Goal: Task Accomplishment & Management: Manage account settings

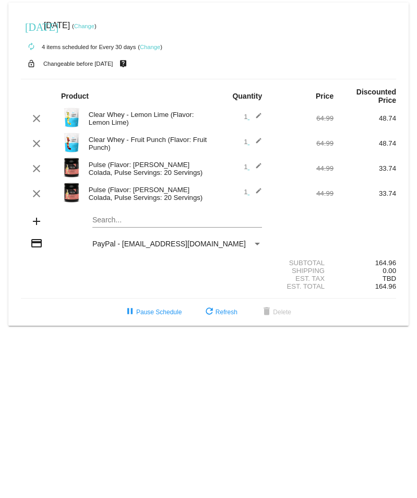
click at [258, 162] on mat-icon "edit" at bounding box center [255, 168] width 13 height 13
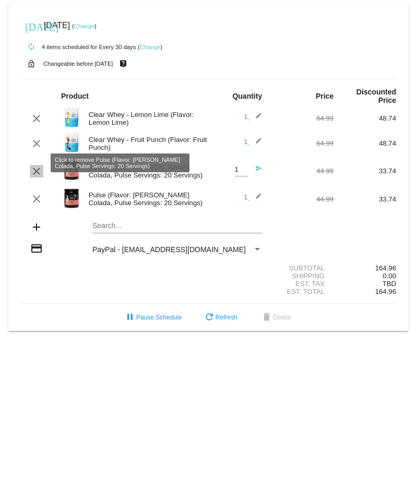
click at [31, 165] on mat-icon "clear" at bounding box center [36, 171] width 13 height 13
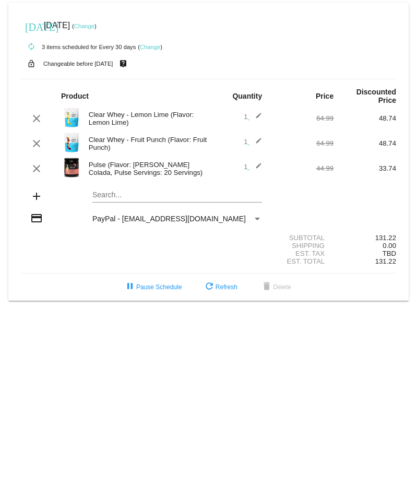
click at [145, 46] on link "Change" at bounding box center [150, 47] width 20 height 6
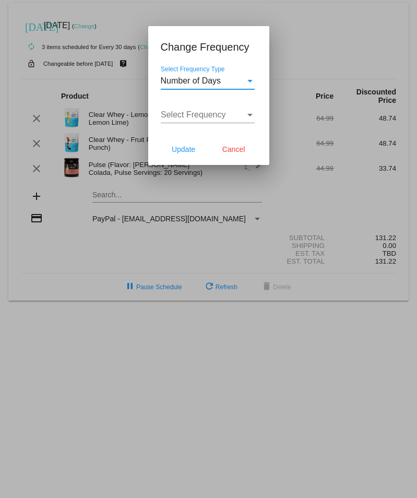
click at [238, 85] on div "Number of Days" at bounding box center [203, 80] width 85 height 9
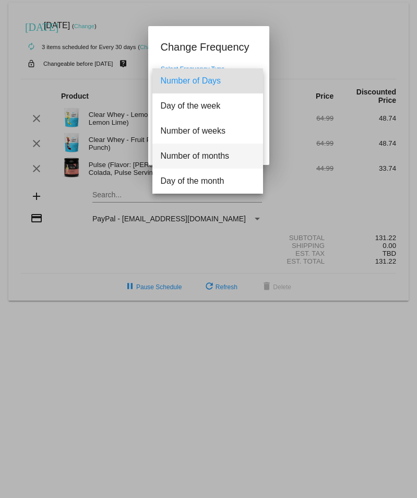
click at [222, 157] on span "Number of months" at bounding box center [208, 155] width 94 height 25
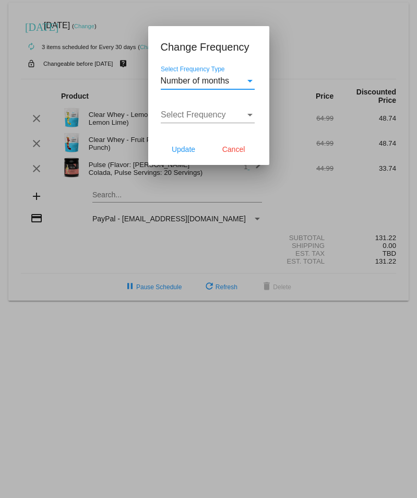
click at [214, 112] on span "Select Frequency" at bounding box center [193, 114] width 65 height 9
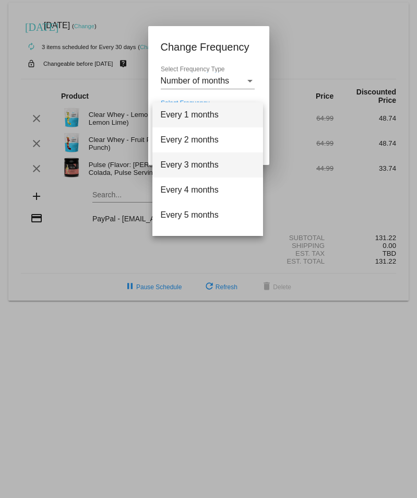
click at [201, 168] on span "Every 3 months" at bounding box center [208, 164] width 94 height 25
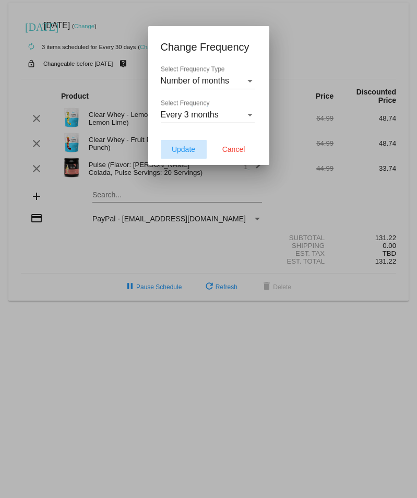
click at [186, 153] on span "Update" at bounding box center [183, 149] width 23 height 8
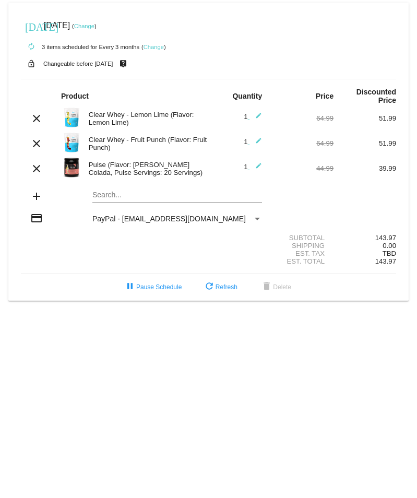
click at [94, 25] on link "Change" at bounding box center [84, 26] width 20 height 6
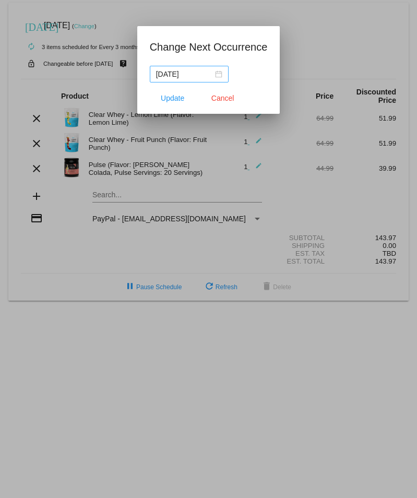
click at [220, 74] on div "[DATE]" at bounding box center [189, 73] width 66 height 11
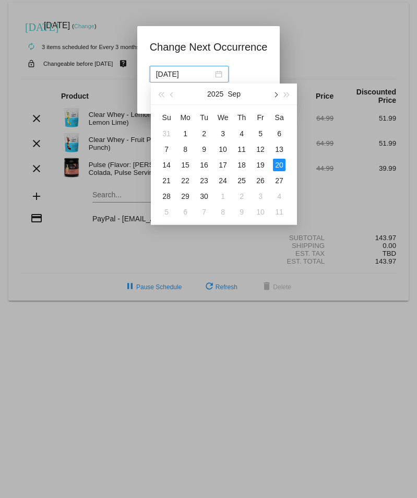
click at [273, 97] on button "button" at bounding box center [274, 93] width 11 height 21
click at [275, 94] on span "button" at bounding box center [275, 94] width 5 height 5
click at [173, 98] on button "button" at bounding box center [172, 93] width 11 height 21
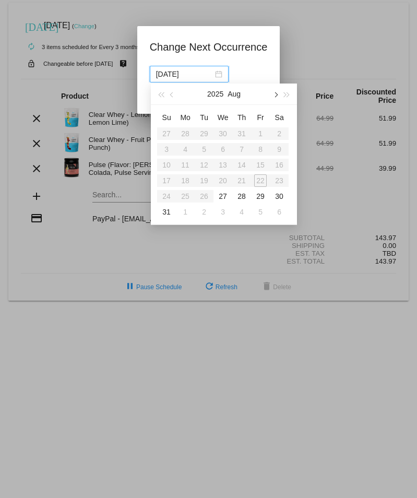
click at [277, 94] on span "button" at bounding box center [275, 94] width 5 height 5
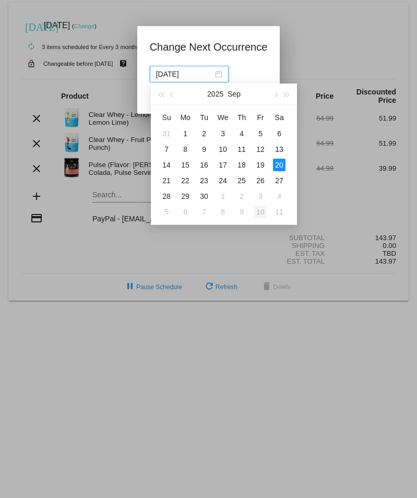
click at [261, 208] on div "10" at bounding box center [260, 212] width 13 height 13
type input "[DATE]"
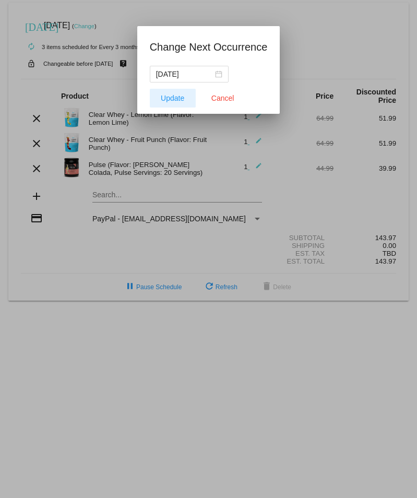
drag, startPoint x: 219, startPoint y: 100, endPoint x: 161, endPoint y: 100, distance: 58.4
click at [161, 100] on mat-dialog-actions "Update Cancel" at bounding box center [209, 97] width 118 height 31
click at [161, 100] on button "Update" at bounding box center [173, 98] width 46 height 19
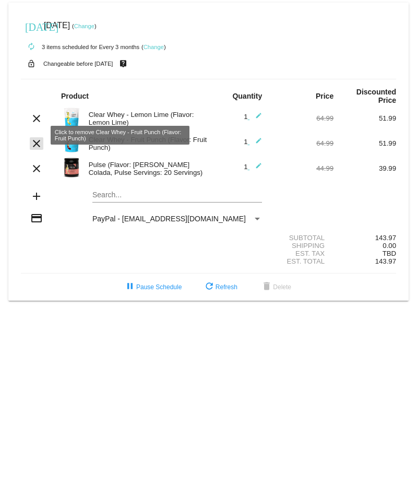
click at [33, 137] on mat-icon "clear" at bounding box center [36, 143] width 13 height 13
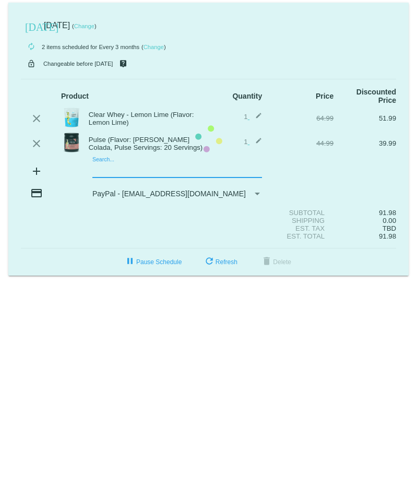
click at [110, 162] on mat-card "[DATE] [DATE] ( Change ) autorenew 2 items scheduled for Every 3 months ( Chang…" at bounding box center [208, 139] width 400 height 273
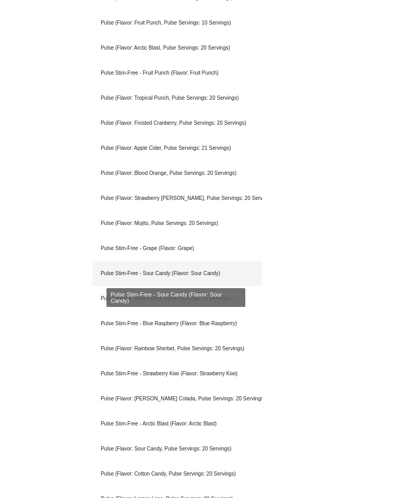
scroll to position [417, 0]
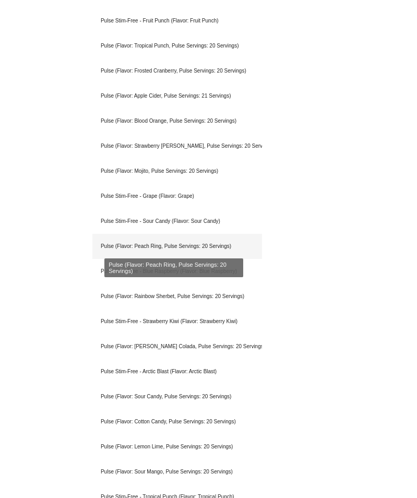
type input "pulse"
click at [174, 240] on div "Pulse (Flavor: Peach Ring, Pulse Servings: 20 Servings)" at bounding box center [177, 246] width 170 height 25
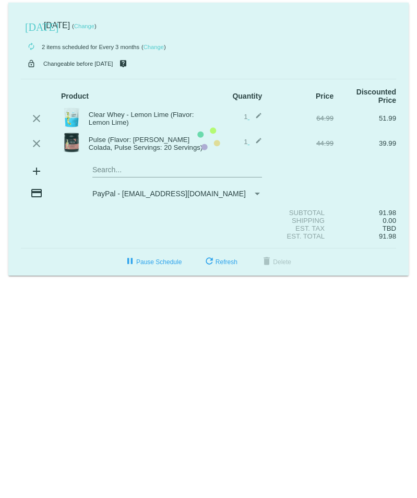
scroll to position [0, 0]
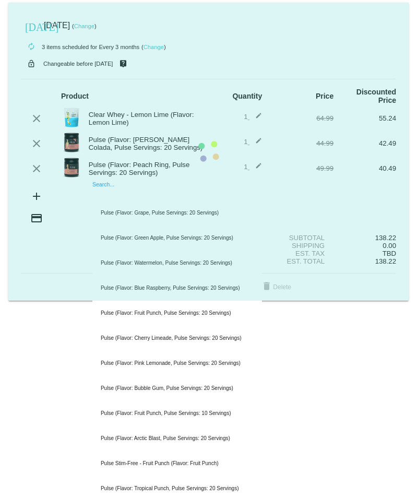
click at [135, 190] on mat-card "[DATE] [DATE] ( Change ) autorenew 3 items scheduled for Every 3 months ( Chang…" at bounding box center [208, 152] width 400 height 298
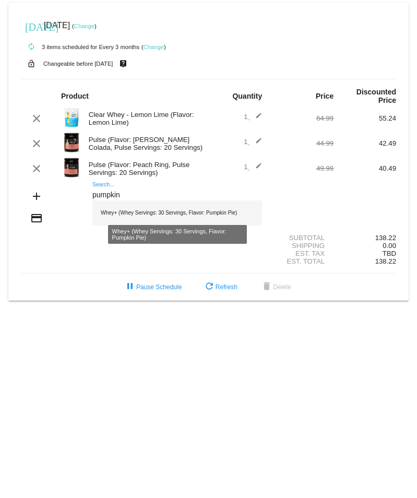
type input "pumpkin"
click at [145, 203] on div "Whey+ (Whey Servings: 30 Servings, Flavor: Pumpkin Pie)" at bounding box center [177, 212] width 170 height 25
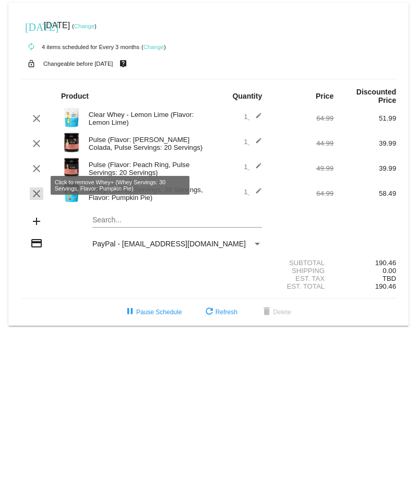
click at [35, 187] on mat-icon "clear" at bounding box center [36, 193] width 13 height 13
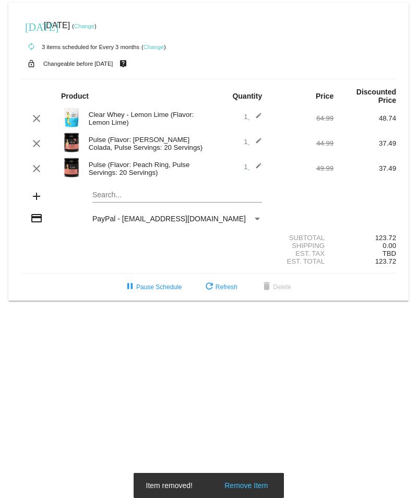
click at [97, 182] on div "Search..." at bounding box center [177, 192] width 170 height 20
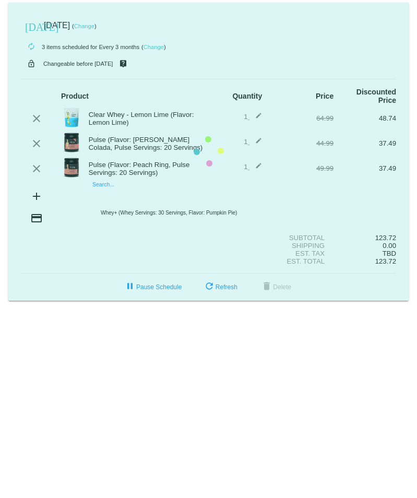
click at [99, 185] on mat-card "[DATE] [DATE] ( Change ) autorenew 3 items scheduled for Every 3 months ( Chang…" at bounding box center [208, 152] width 400 height 298
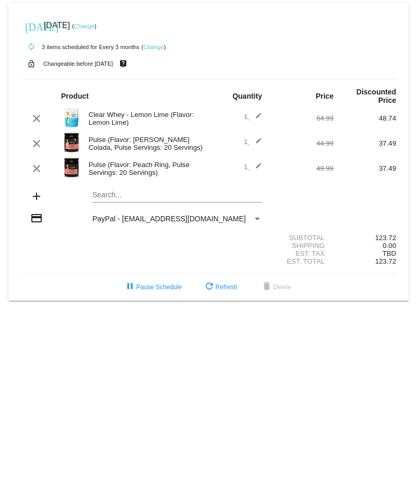
drag, startPoint x: 97, startPoint y: 182, endPoint x: 98, endPoint y: 135, distance: 47.0
click at [98, 136] on div "Pulse (Flavor: [PERSON_NAME] Colada, Pulse Servings: 20 Servings)" at bounding box center [145, 144] width 125 height 16
click at [104, 185] on mat-card "[DATE] [DATE] ( Change ) autorenew 3 items scheduled for Every 3 months ( Chang…" at bounding box center [208, 152] width 400 height 298
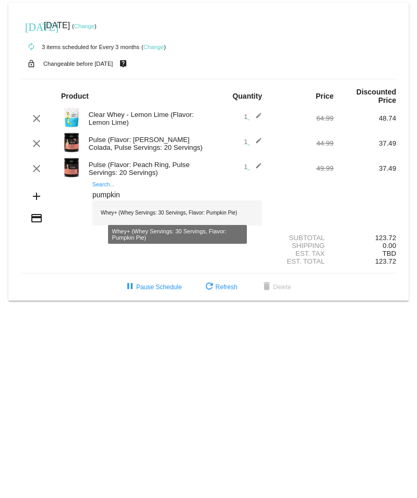
type input "pumpkin"
click at [114, 203] on div "Whey+ (Whey Servings: 30 Servings, Flavor: Pumpkin Pie)" at bounding box center [177, 212] width 170 height 25
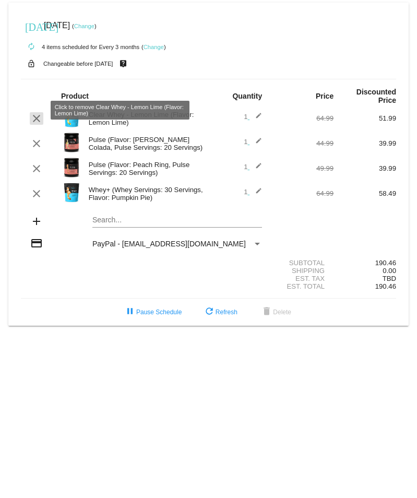
click at [35, 113] on mat-icon "clear" at bounding box center [36, 118] width 13 height 13
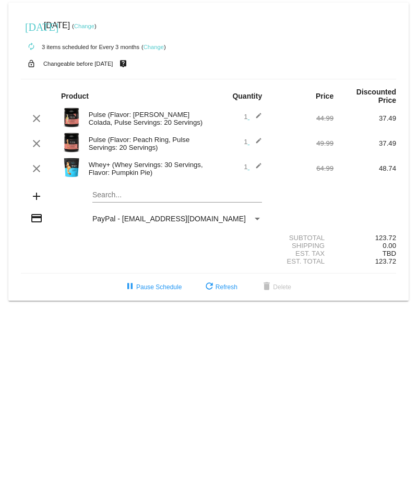
click at [252, 162] on mat-icon "edit" at bounding box center [255, 168] width 13 height 13
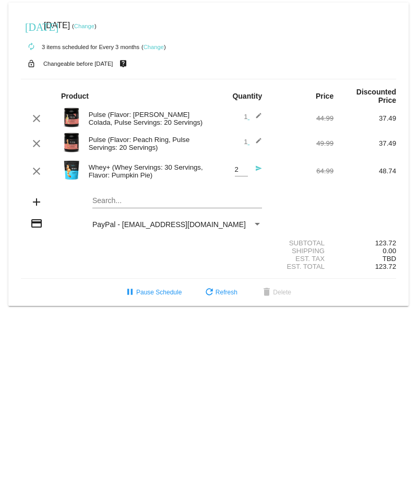
type input "2"
click at [246, 166] on input "2" at bounding box center [241, 170] width 13 height 8
click at [263, 188] on div "Search..." at bounding box center [177, 203] width 188 height 30
click at [256, 165] on mat-icon "send" at bounding box center [255, 171] width 13 height 13
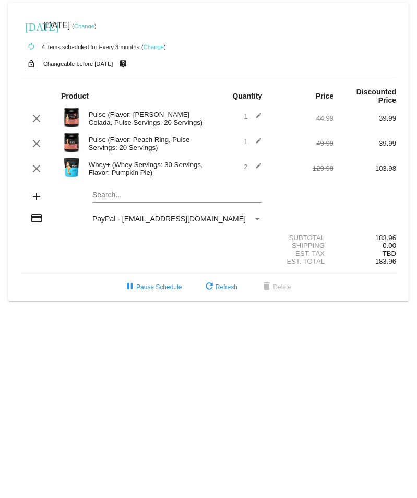
click at [255, 162] on mat-icon "edit" at bounding box center [255, 168] width 13 height 13
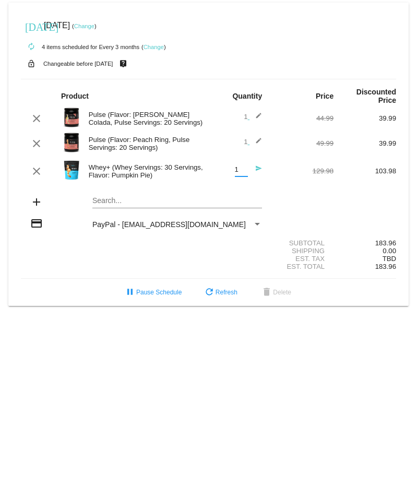
type input "1"
click at [242, 166] on input "1" at bounding box center [241, 170] width 13 height 8
click at [246, 188] on div "Search..." at bounding box center [177, 198] width 170 height 20
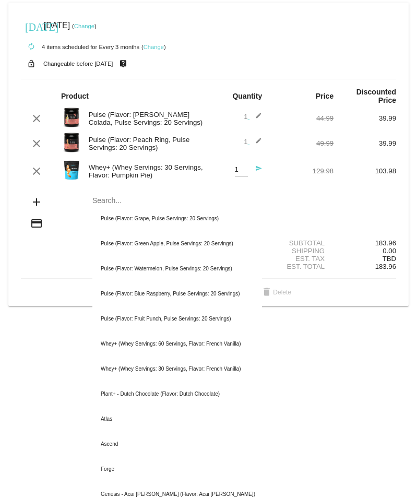
click at [254, 165] on mat-icon "send" at bounding box center [255, 171] width 13 height 13
